Goal: Information Seeking & Learning: Compare options

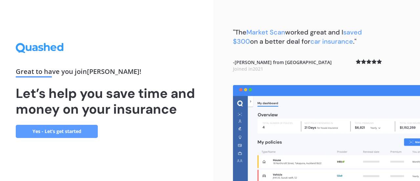
click at [77, 129] on link "Yes - Let’s get started" at bounding box center [57, 131] width 82 height 13
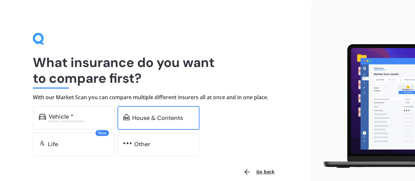
click at [138, 121] on div "House & Contents" at bounding box center [157, 118] width 51 height 7
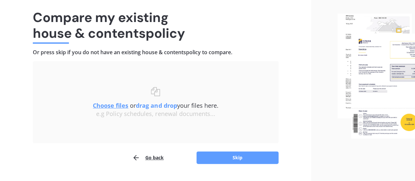
scroll to position [45, 0]
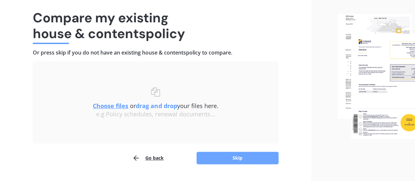
click at [234, 159] on button "Skip" at bounding box center [238, 158] width 82 height 12
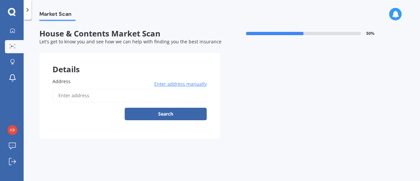
click at [167, 82] on span "Enter address manually" at bounding box center [180, 84] width 52 height 7
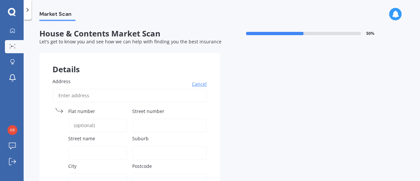
click at [138, 124] on input "Street number" at bounding box center [169, 125] width 74 height 14
type input "9"
type input "[STREET_ADDRESS]"
type input "[GEOGRAPHIC_DATA]"
type input "Auranga - [PERSON_NAME]/Papkura"
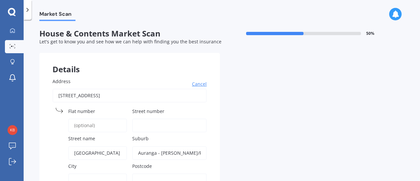
type input "Auranga - [PERSON_NAME]/Papkura"
type input "2113"
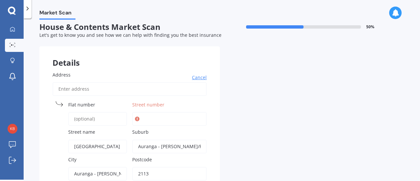
click at [146, 118] on input "Street number" at bounding box center [169, 119] width 74 height 14
type input "9"
type input "[STREET_ADDRESS]"
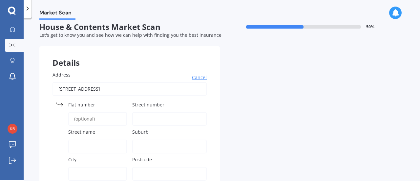
click at [188, 37] on span "Let's get to know you and see how we can help with finding you the best insuran…" at bounding box center [130, 35] width 182 height 6
click at [140, 121] on input "Street number" at bounding box center [169, 119] width 74 height 14
type input "9"
click at [74, 145] on input "Street name" at bounding box center [97, 146] width 59 height 14
type input "[GEOGRAPHIC_DATA]"
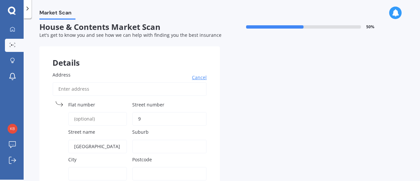
type input "[STREET_ADDRESS]"
type input "Auranga - [PERSON_NAME]/Papkura"
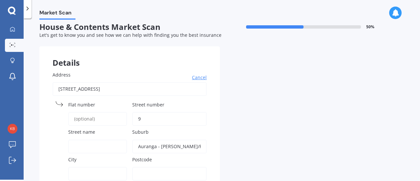
type input "Auranga - [PERSON_NAME]/Papkura"
type input "2113"
click at [83, 146] on input "Street name" at bounding box center [97, 146] width 59 height 14
type input "Waka Ama Rd"
click at [138, 120] on input "Street number" at bounding box center [169, 119] width 74 height 14
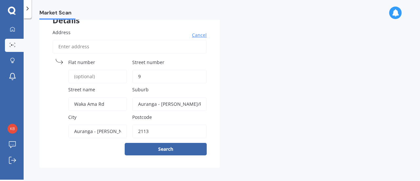
scroll to position [53, 0]
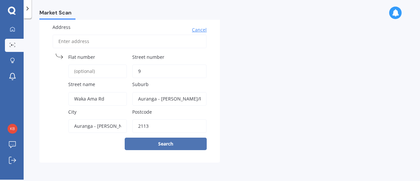
type input "9"
click at [154, 144] on button "Search" at bounding box center [166, 143] width 82 height 12
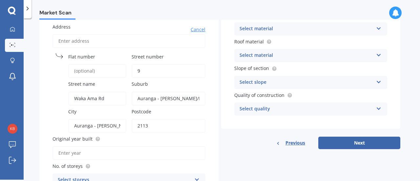
click at [72, 154] on input "Original year built" at bounding box center [128, 153] width 153 height 14
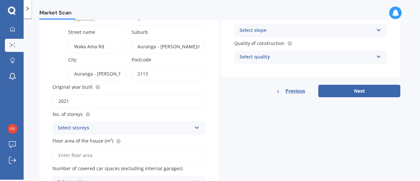
scroll to position [114, 0]
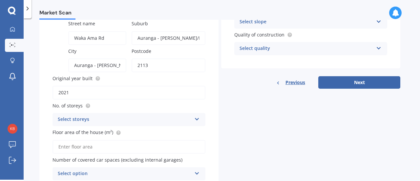
type input "2021"
click at [196, 120] on icon at bounding box center [197, 117] width 6 height 5
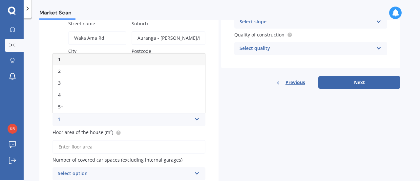
click at [65, 60] on div "1" at bounding box center [129, 59] width 152 height 12
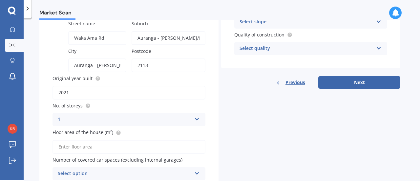
click at [83, 148] on input "Floor area of the house (m²)" at bounding box center [128, 147] width 153 height 14
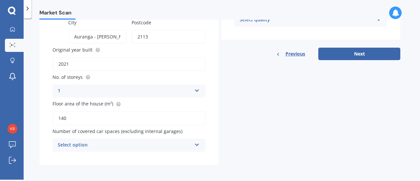
scroll to position [145, 0]
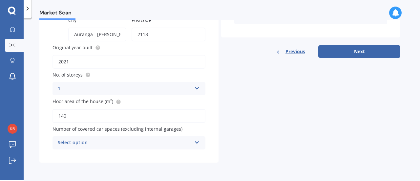
type input "140"
click at [199, 141] on div "Select option 0 1 2 3 4 5+" at bounding box center [128, 142] width 153 height 13
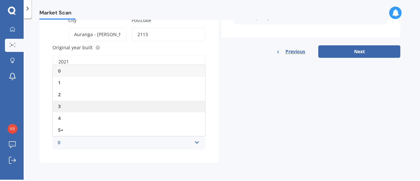
click at [59, 106] on span "3" at bounding box center [59, 106] width 3 height 6
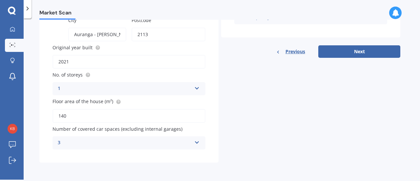
click at [62, 138] on div "3 0 1 2 3 4 5+" at bounding box center [128, 142] width 153 height 13
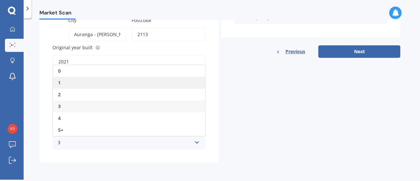
click at [60, 83] on span "1" at bounding box center [59, 82] width 3 height 6
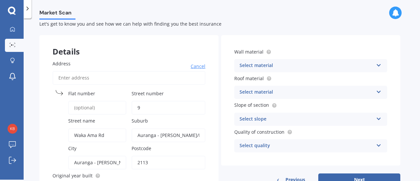
scroll to position [16, 0]
click at [380, 65] on icon at bounding box center [379, 64] width 6 height 5
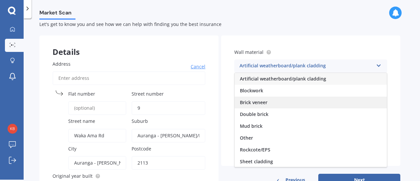
click at [264, 102] on span "Brick veneer" at bounding box center [254, 102] width 28 height 6
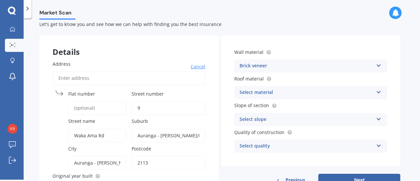
click at [379, 91] on icon at bounding box center [379, 91] width 6 height 5
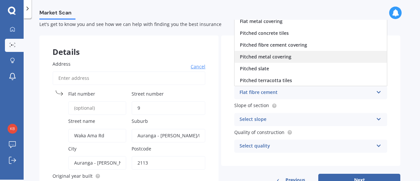
click at [276, 57] on span "Pitched metal covering" at bounding box center [266, 56] width 52 height 6
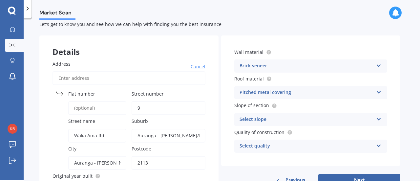
click at [379, 119] on icon at bounding box center [379, 117] width 6 height 5
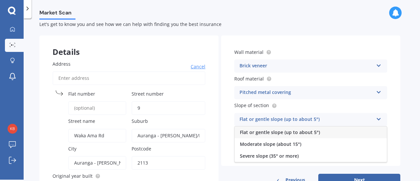
click at [276, 130] on span "Flat or gentle slope (up to about 5°)" at bounding box center [280, 132] width 80 height 6
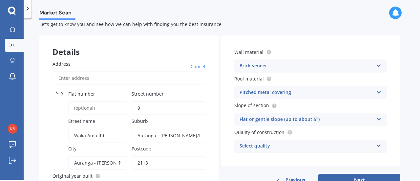
click at [381, 144] on icon at bounding box center [379, 144] width 6 height 5
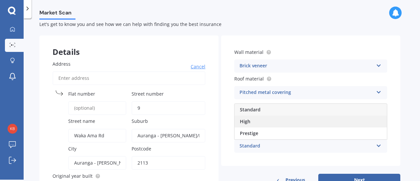
click at [247, 123] on span "High" at bounding box center [245, 121] width 10 height 6
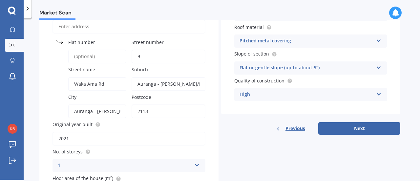
scroll to position [68, 0]
click at [348, 130] on button "Next" at bounding box center [359, 128] width 82 height 12
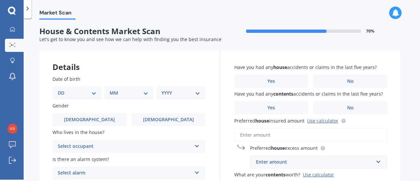
scroll to position [0, 0]
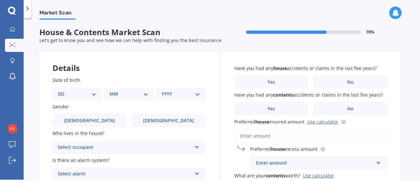
click at [92, 94] on select "DD 01 02 03 04 05 06 07 08 09 10 11 12 13 14 15 16 17 18 19 20 21 22 23 24 25 2…" at bounding box center [77, 93] width 39 height 7
select select "16"
click at [63, 90] on select "DD 01 02 03 04 05 06 07 08 09 10 11 12 13 14 15 16 17 18 19 20 21 22 23 24 25 2…" at bounding box center [77, 93] width 39 height 7
click at [145, 94] on select "MM 01 02 03 04 05 06 07 08 09 10 11 12" at bounding box center [130, 93] width 36 height 7
select select "03"
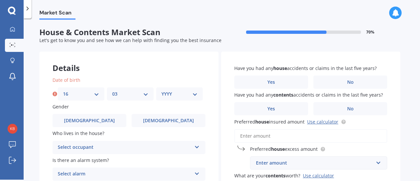
click at [112, 90] on select "MM 01 02 03 04 05 06 07 08 09 10 11 12" at bounding box center [130, 93] width 36 height 7
click at [195, 92] on select "YYYY 2009 2008 2007 2006 2005 2004 2003 2002 2001 2000 1999 1998 1997 1996 1995…" at bounding box center [179, 93] width 36 height 7
select select "1957"
click at [161, 90] on select "YYYY 2009 2008 2007 2006 2005 2004 2003 2002 2001 2000 1999 1998 1997 1996 1995…" at bounding box center [179, 93] width 36 height 7
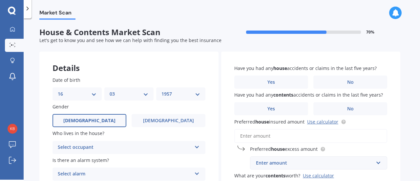
click at [100, 122] on label "[DEMOGRAPHIC_DATA]" at bounding box center [89, 120] width 74 height 13
click at [0, 0] on input "[DEMOGRAPHIC_DATA]" at bounding box center [0, 0] width 0 height 0
click at [197, 147] on icon at bounding box center [197, 145] width 6 height 5
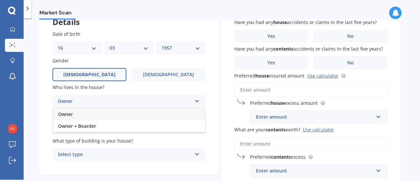
scroll to position [47, 0]
click at [71, 111] on span "Owner" at bounding box center [65, 113] width 15 height 6
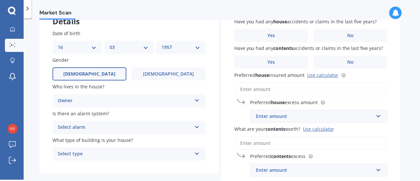
click at [198, 127] on icon at bounding box center [197, 125] width 6 height 5
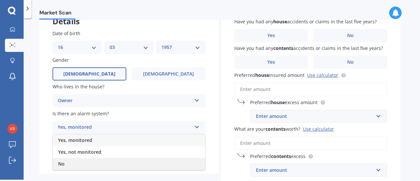
click at [63, 162] on span "No" at bounding box center [61, 163] width 7 height 6
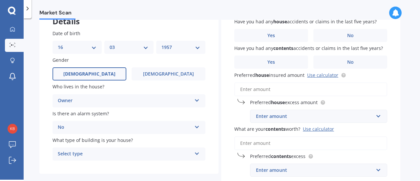
click at [197, 153] on icon at bounding box center [197, 152] width 6 height 5
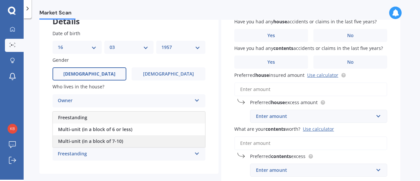
click at [105, 141] on span "Multi-unit (in a block of 7-10)" at bounding box center [90, 141] width 65 height 6
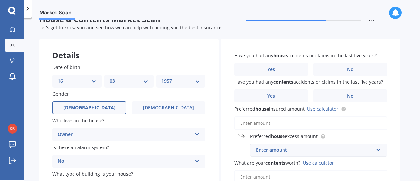
scroll to position [0, 0]
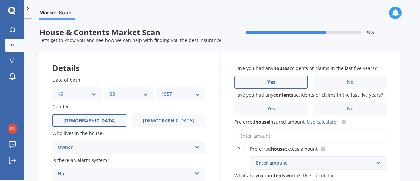
click at [272, 81] on span "Yes" at bounding box center [271, 82] width 8 height 6
click at [0, 0] on input "Yes" at bounding box center [0, 0] width 0 height 0
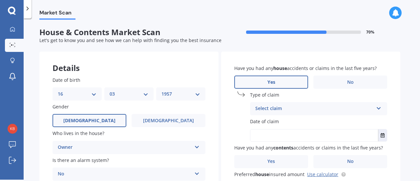
click at [258, 133] on input "text" at bounding box center [314, 135] width 128 height 12
click at [381, 134] on icon "Select date" at bounding box center [383, 135] width 4 height 5
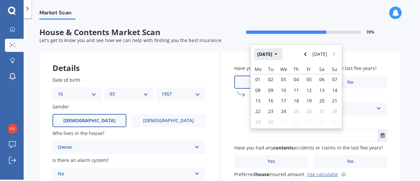
click at [278, 53] on icon "button" at bounding box center [276, 54] width 3 height 5
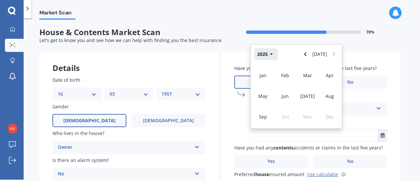
click at [267, 55] on button "2025" at bounding box center [266, 54] width 24 height 12
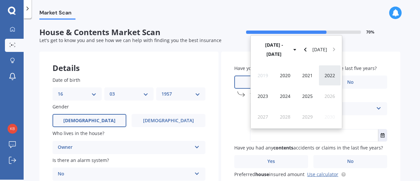
click at [327, 74] on span "2022" at bounding box center [330, 75] width 10 height 6
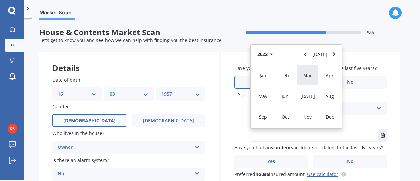
click at [307, 77] on span "Mar" at bounding box center [307, 75] width 9 height 6
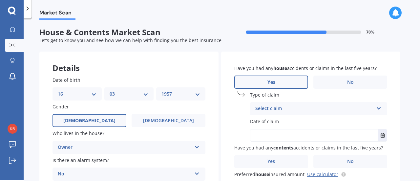
drag, startPoint x: 314, startPoint y: 134, endPoint x: 226, endPoint y: 109, distance: 91.4
click at [226, 109] on div "Have you had any house accidents or claims in the last five years? Yes No Type …" at bounding box center [310, 171] width 179 height 238
click at [380, 108] on icon at bounding box center [379, 107] width 6 height 5
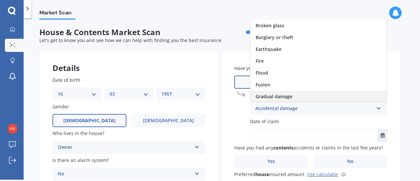
click at [282, 95] on span "Gradual damage" at bounding box center [274, 96] width 37 height 6
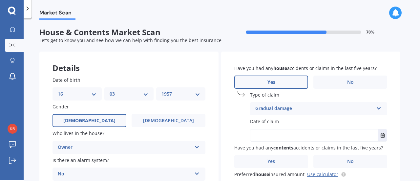
click at [259, 136] on input "text" at bounding box center [314, 135] width 128 height 12
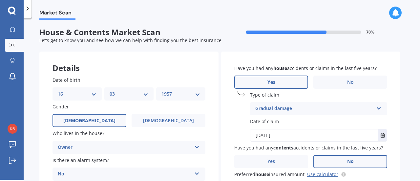
type input "[DATE]"
click at [352, 158] on label "No" at bounding box center [350, 161] width 74 height 13
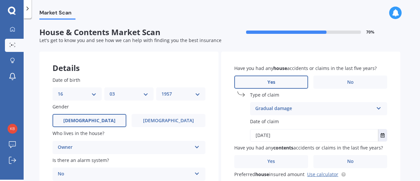
click at [413, 66] on div "Market Scan House & Contents Market Scan 70 % Let's get to know you and see how…" at bounding box center [222, 100] width 396 height 161
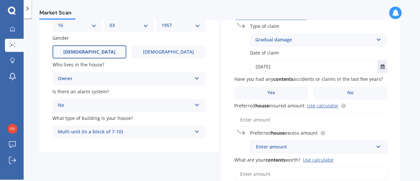
scroll to position [79, 0]
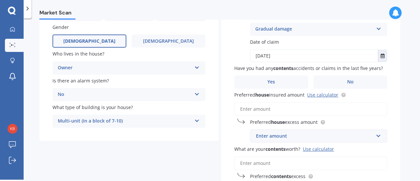
click at [251, 109] on input "Preferred house insured amount Use calculator" at bounding box center [310, 109] width 153 height 14
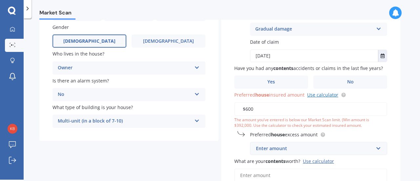
click at [324, 94] on link "Use calculator" at bounding box center [322, 95] width 31 height 6
drag, startPoint x: 253, startPoint y: 110, endPoint x: 245, endPoint y: 109, distance: 8.6
click at [245, 109] on input "$600" at bounding box center [310, 109] width 153 height 14
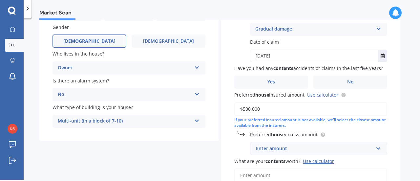
type input "$500,000"
click at [261, 147] on div "Enter amount" at bounding box center [314, 148] width 117 height 7
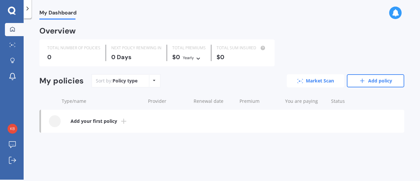
click at [333, 84] on link "Market Scan" at bounding box center [315, 80] width 57 height 13
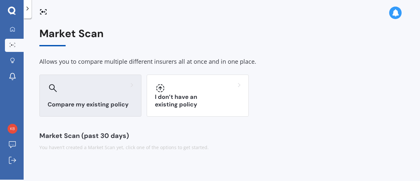
click at [99, 105] on h3 "Compare my existing policy" at bounding box center [91, 105] width 86 height 8
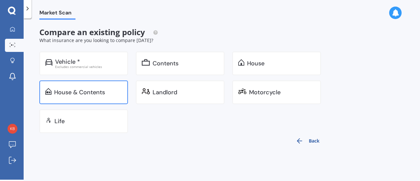
click at [105, 91] on div "House & Contents" at bounding box center [88, 92] width 68 height 7
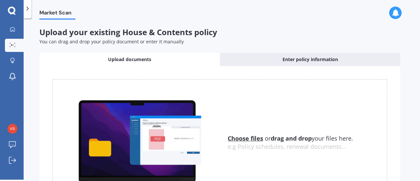
click at [240, 139] on u "Choose files" at bounding box center [245, 138] width 35 height 8
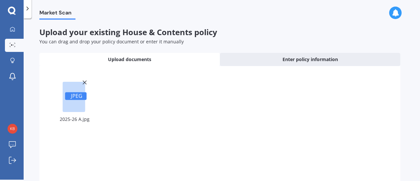
click at [133, 59] on span "Upload documents" at bounding box center [129, 59] width 43 height 7
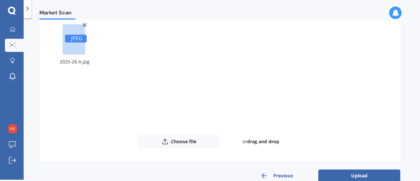
scroll to position [58, 0]
click at [191, 140] on button "Choose file" at bounding box center [179, 141] width 82 height 13
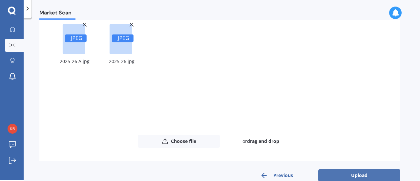
click at [352, 174] on button "Upload" at bounding box center [359, 175] width 82 height 12
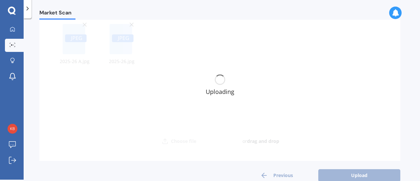
scroll to position [0, 0]
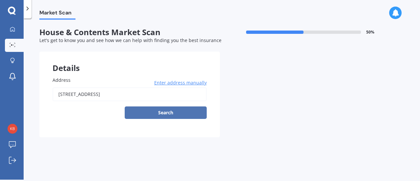
click at [169, 113] on button "Search" at bounding box center [166, 112] width 82 height 12
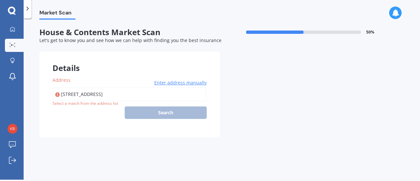
type input "[STREET_ADDRESS]"
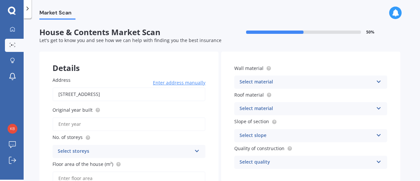
click at [80, 126] on input "Original year built" at bounding box center [128, 124] width 153 height 14
type input "1"
type input "2021"
drag, startPoint x: 199, startPoint y: 142, endPoint x: 191, endPoint y: 139, distance: 8.4
click at [191, 139] on div "No. of storeys Select storeys 1 2 3 4 5+" at bounding box center [128, 146] width 153 height 24
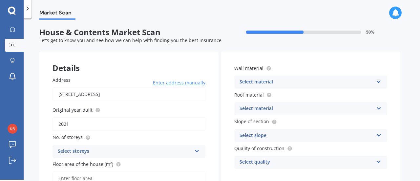
click at [196, 150] on icon at bounding box center [197, 149] width 6 height 5
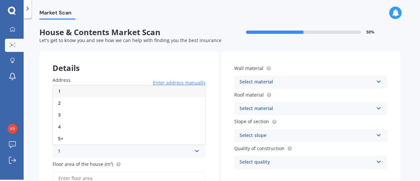
click at [60, 91] on span "1" at bounding box center [59, 91] width 3 height 6
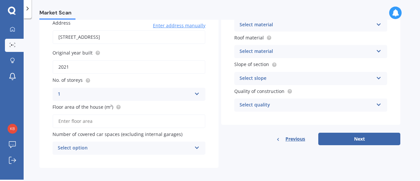
scroll to position [63, 0]
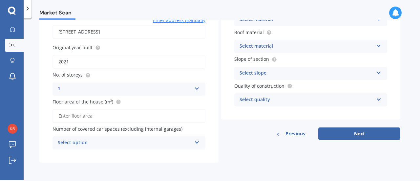
click at [71, 115] on input "Floor area of the house (m²)" at bounding box center [128, 116] width 153 height 14
type input "140"
click at [196, 142] on icon at bounding box center [197, 141] width 6 height 5
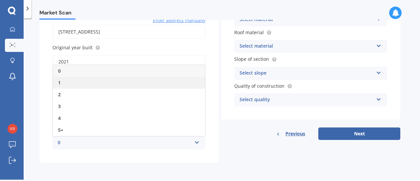
click at [58, 81] on span "1" at bounding box center [59, 82] width 3 height 6
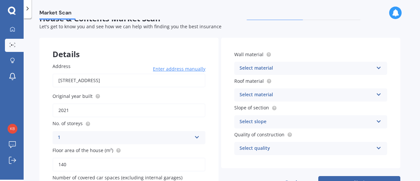
scroll to position [0, 0]
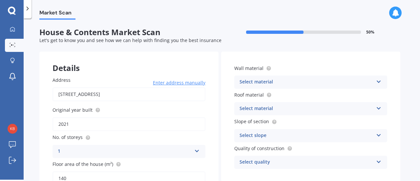
click at [379, 81] on icon at bounding box center [379, 80] width 6 height 5
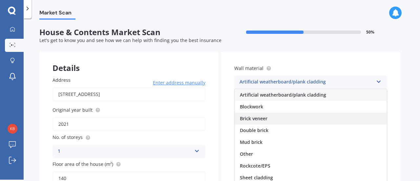
click at [263, 117] on span "Brick veneer" at bounding box center [254, 118] width 28 height 6
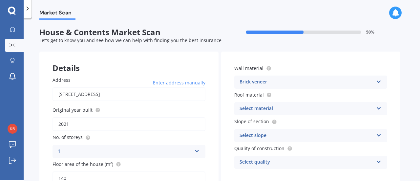
click at [381, 109] on div "Select material Flat fibre cement Flat membrane Flat metal covering Pitched con…" at bounding box center [310, 108] width 153 height 13
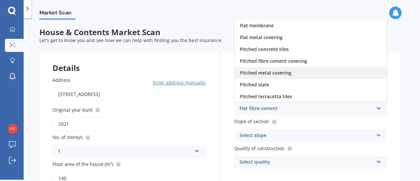
click at [275, 71] on span "Pitched metal covering" at bounding box center [266, 73] width 52 height 6
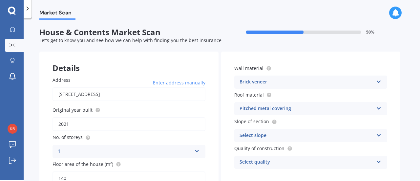
click at [380, 136] on icon at bounding box center [379, 134] width 6 height 5
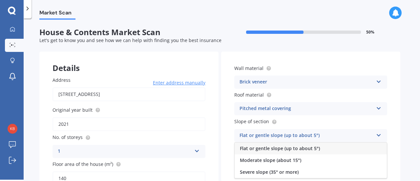
click at [300, 148] on span "Flat or gentle slope (up to about 5°)" at bounding box center [280, 148] width 80 height 6
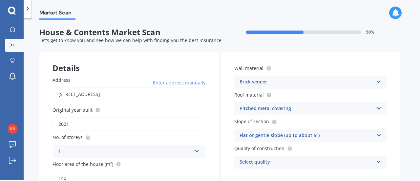
click at [380, 162] on icon at bounding box center [379, 160] width 6 height 5
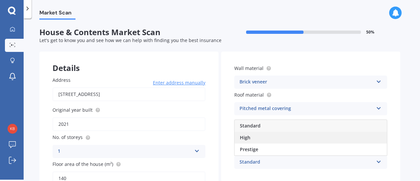
click at [264, 140] on div "High" at bounding box center [311, 138] width 152 height 12
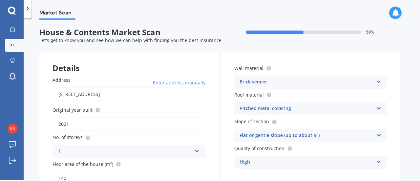
click at [379, 162] on icon at bounding box center [379, 160] width 6 height 5
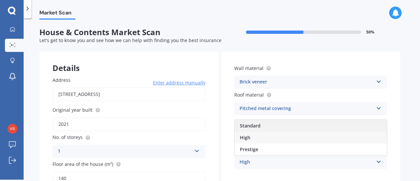
click at [277, 126] on div "Standard" at bounding box center [311, 126] width 152 height 12
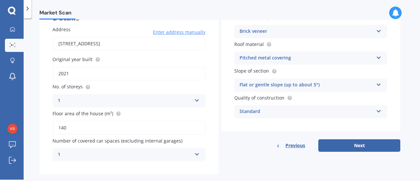
scroll to position [56, 0]
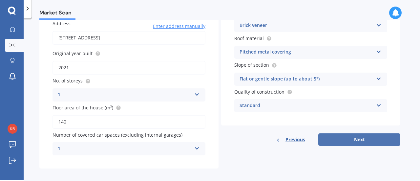
click at [367, 139] on button "Next" at bounding box center [359, 139] width 82 height 12
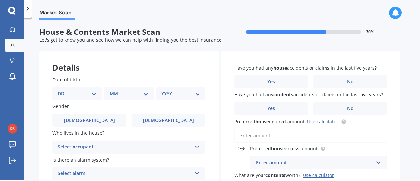
scroll to position [0, 0]
click at [249, 136] on input "Preferred house insured amount Use calculator" at bounding box center [310, 136] width 153 height 14
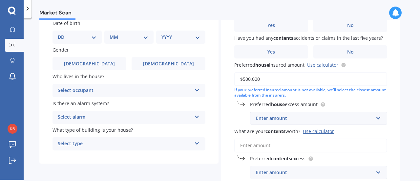
scroll to position [65, 0]
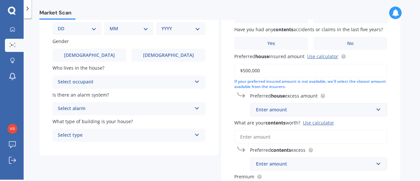
type input "$500,000"
click at [378, 111] on input "text" at bounding box center [316, 109] width 131 height 12
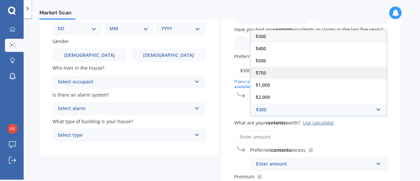
click at [265, 73] on span "$750" at bounding box center [261, 73] width 10 height 6
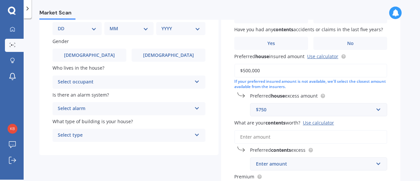
click at [259, 137] on input "What are your contents worth? Use calculator" at bounding box center [310, 137] width 153 height 14
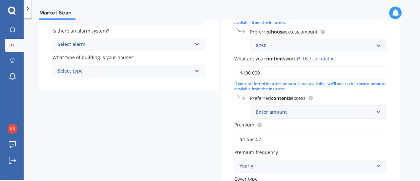
scroll to position [136, 0]
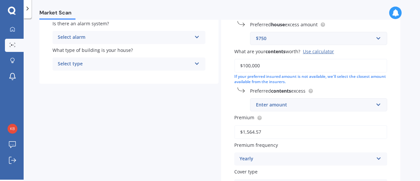
type input "$100,000"
click at [378, 107] on input "text" at bounding box center [316, 104] width 131 height 12
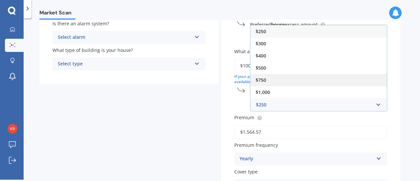
click at [268, 79] on div "$750" at bounding box center [318, 80] width 136 height 12
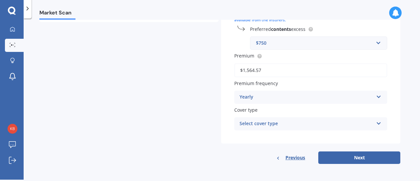
scroll to position [199, 0]
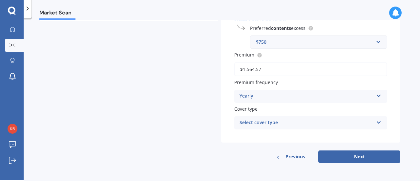
click at [379, 123] on icon at bounding box center [379, 121] width 6 height 5
click at [265, 123] on div "Home and Contents" at bounding box center [307, 123] width 134 height 8
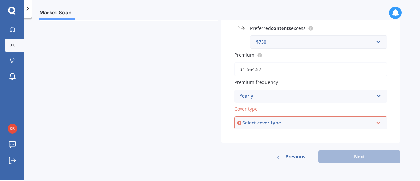
click at [380, 122] on icon at bounding box center [379, 121] width 6 height 5
click at [284, 126] on div "Home and Contents" at bounding box center [307, 122] width 131 height 7
click at [285, 122] on div "Select cover type" at bounding box center [307, 122] width 131 height 7
click at [271, 135] on span "Home and Contents" at bounding box center [262, 135] width 45 height 6
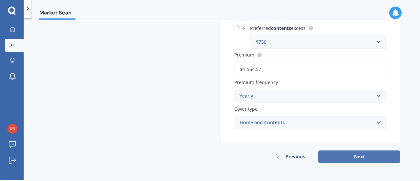
click at [354, 156] on button "Next" at bounding box center [359, 156] width 82 height 12
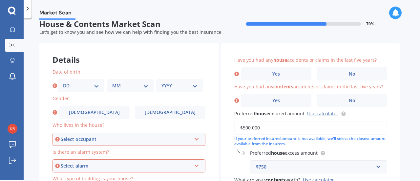
scroll to position [0, 0]
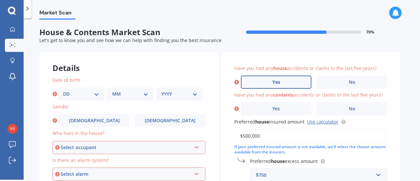
click at [284, 81] on label "Yes" at bounding box center [276, 81] width 71 height 13
click at [0, 0] on input "Yes" at bounding box center [0, 0] width 0 height 0
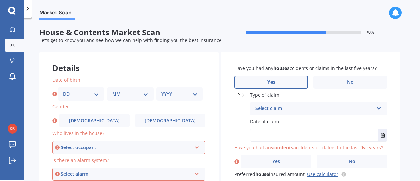
click at [96, 95] on select "DD 01 02 03 04 05 06 07 08 09 10 11 12 13 14 15 16 17 18 19 20 21 22 23 24 25 2…" at bounding box center [81, 93] width 36 height 7
select select "16"
click at [63, 90] on select "DD 01 02 03 04 05 06 07 08 09 10 11 12 13 14 15 16 17 18 19 20 21 22 23 24 25 2…" at bounding box center [81, 93] width 36 height 7
click at [143, 95] on select "MM 01 02 03 04 05 06 07 08 09 10 11 12" at bounding box center [130, 93] width 36 height 7
select select "03"
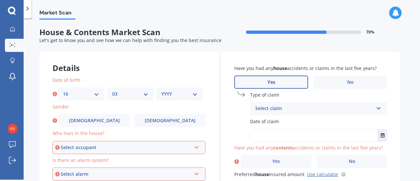
click at [112, 90] on select "MM 01 02 03 04 05 06 07 08 09 10 11 12" at bounding box center [130, 93] width 36 height 7
click at [194, 94] on select "YYYY 2009 2008 2007 2006 2005 2004 2003 2002 2001 2000 1999 1998 1997 1996 1995…" at bounding box center [179, 93] width 36 height 7
select select "1957"
click at [161, 90] on select "YYYY 2009 2008 2007 2006 2005 2004 2003 2002 2001 2000 1999 1998 1997 1996 1995…" at bounding box center [179, 93] width 36 height 7
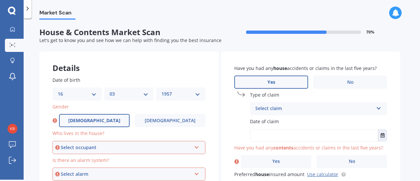
click at [104, 122] on label "[DEMOGRAPHIC_DATA]" at bounding box center [94, 120] width 71 height 13
click at [0, 0] on input "[DEMOGRAPHIC_DATA]" at bounding box center [0, 0] width 0 height 0
click at [196, 147] on icon at bounding box center [197, 146] width 6 height 5
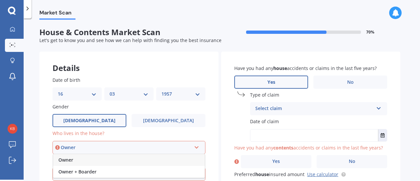
click at [92, 159] on div "Owner" at bounding box center [129, 160] width 152 height 12
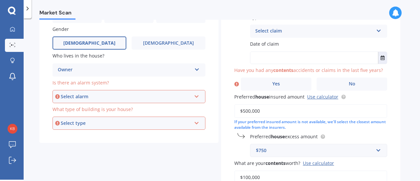
scroll to position [79, 0]
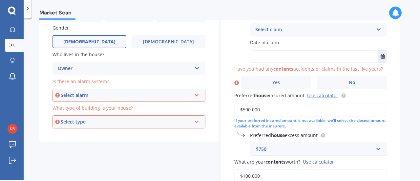
click at [198, 96] on icon at bounding box center [197, 94] width 6 height 5
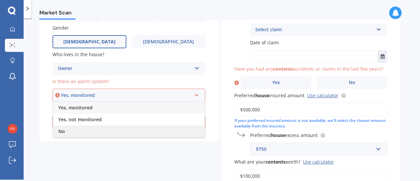
click at [70, 130] on div "No" at bounding box center [129, 131] width 152 height 12
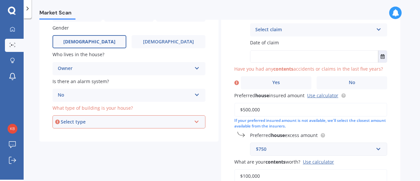
click at [194, 120] on div "Select type Freestanding Multi-unit (in a block of 6 or less) Multi-unit (in a …" at bounding box center [128, 121] width 153 height 13
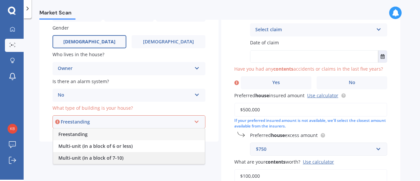
click at [101, 158] on span "Multi-unit (in a block of 7-10)" at bounding box center [90, 158] width 65 height 6
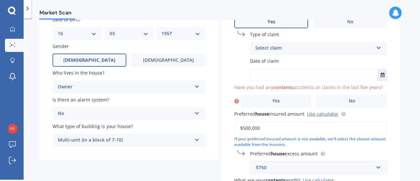
scroll to position [0, 0]
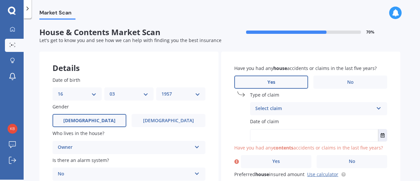
click at [277, 107] on div "Select claim" at bounding box center [314, 109] width 118 height 8
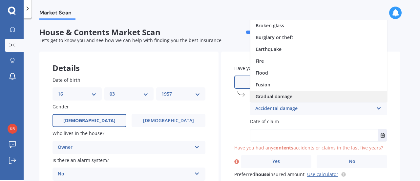
click at [269, 96] on span "Gradual damage" at bounding box center [274, 96] width 37 height 6
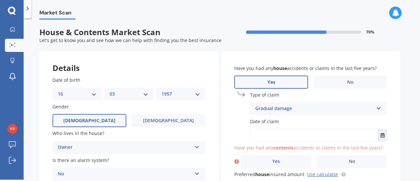
click at [262, 134] on input "text" at bounding box center [314, 135] width 128 height 12
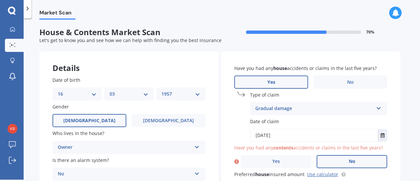
type input "[DATE]"
click at [343, 159] on label "No" at bounding box center [352, 161] width 71 height 13
click at [0, 0] on input "No" at bounding box center [0, 0] width 0 height 0
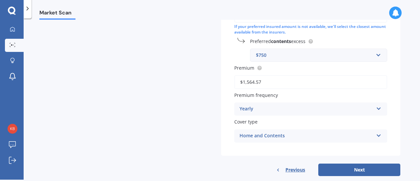
scroll to position [253, 0]
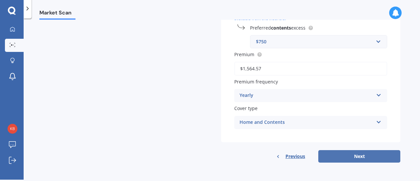
click at [377, 160] on button "Next" at bounding box center [359, 156] width 82 height 12
select select "16"
select select "03"
select select "1957"
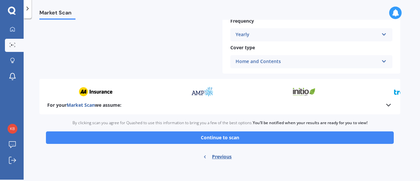
scroll to position [392, 0]
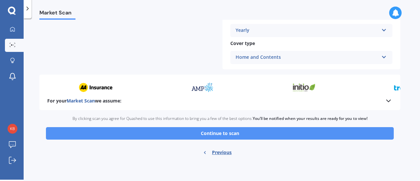
click at [263, 136] on button "Continue to scan" at bounding box center [220, 133] width 348 height 12
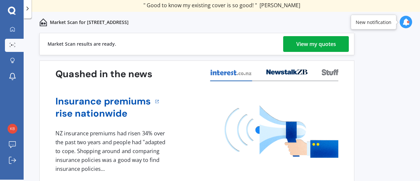
click at [308, 42] on div "View my quotes" at bounding box center [316, 44] width 40 height 16
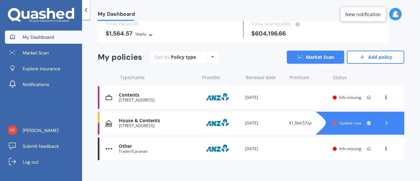
scroll to position [47, 0]
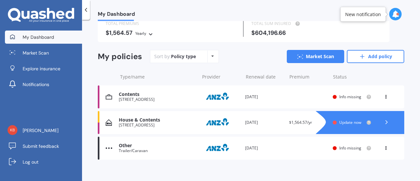
click at [384, 95] on icon at bounding box center [386, 96] width 5 height 4
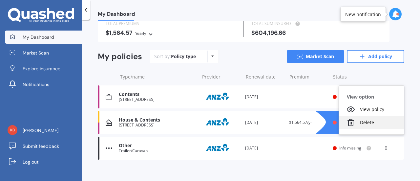
click at [359, 123] on div "Delete" at bounding box center [371, 122] width 65 height 13
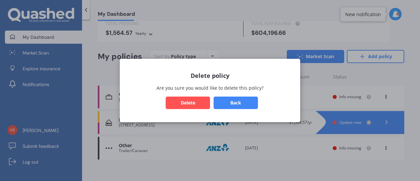
click at [196, 103] on button "Delete" at bounding box center [188, 102] width 44 height 12
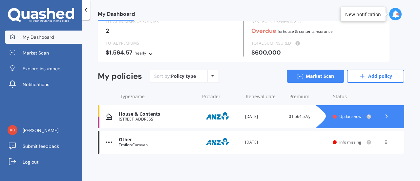
click at [346, 143] on span "Info missing" at bounding box center [350, 142] width 22 height 6
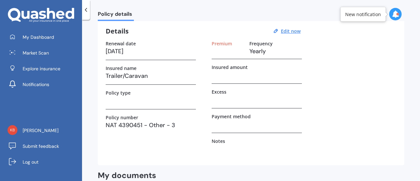
scroll to position [28, 0]
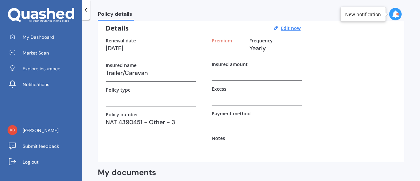
click at [139, 72] on h3 "Trailer/Caravan" at bounding box center [151, 73] width 90 height 10
click at [148, 73] on h3 "Trailer/Caravan" at bounding box center [151, 73] width 90 height 10
click at [142, 76] on h3 "Trailer/Caravan" at bounding box center [151, 73] width 90 height 10
drag, startPoint x: 148, startPoint y: 71, endPoint x: 101, endPoint y: 72, distance: 46.9
click at [101, 72] on div "Details Edit now Renewal date 18/05/2025 Insured name Trailer/Caravan Policy ty…" at bounding box center [251, 89] width 306 height 146
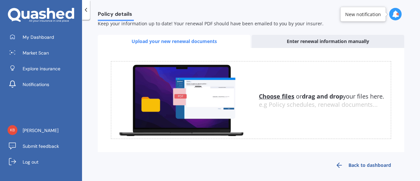
scroll to position [241, 0]
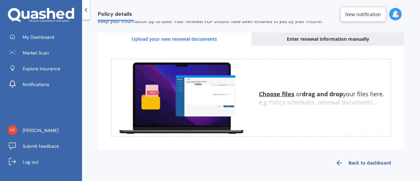
click at [274, 92] on u "Choose files" at bounding box center [276, 94] width 35 height 8
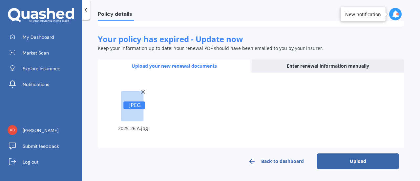
scroll to position [213, 0]
click at [347, 160] on button "Upload" at bounding box center [358, 162] width 82 height 16
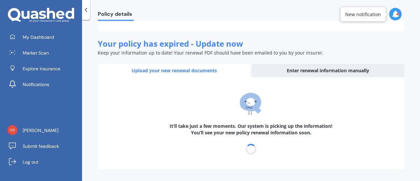
scroll to position [209, 0]
click at [85, 7] on icon at bounding box center [86, 10] width 7 height 7
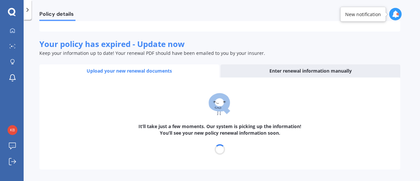
click at [28, 9] on icon at bounding box center [27, 10] width 7 height 7
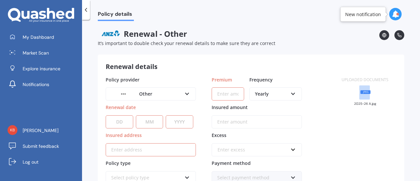
click at [359, 94] on rect at bounding box center [364, 92] width 10 height 14
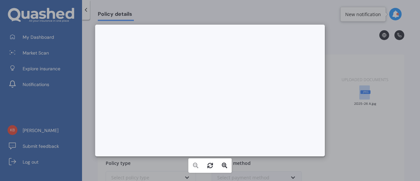
click at [385, 155] on div at bounding box center [210, 90] width 420 height 181
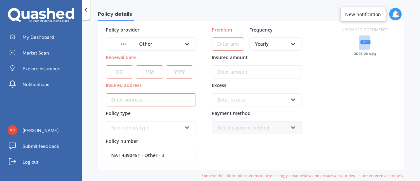
scroll to position [76, 0]
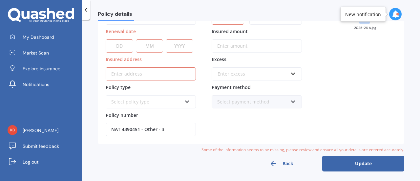
click at [286, 161] on button "Back" at bounding box center [281, 164] width 82 height 16
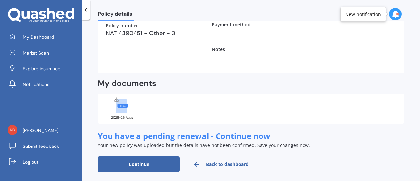
scroll to position [119, 0]
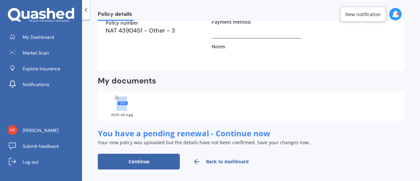
click at [144, 165] on button "Continue" at bounding box center [139, 162] width 82 height 16
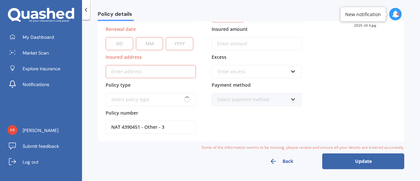
scroll to position [76, 0]
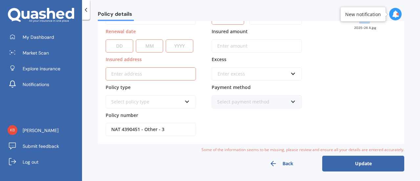
click at [123, 44] on select "DD 01 02 03 04 05 06 07 08 09 10 11 12 13 14 15 16 17 18 19 20 21 22 23 24 25 2…" at bounding box center [120, 45] width 28 height 13
